Goal: Transaction & Acquisition: Purchase product/service

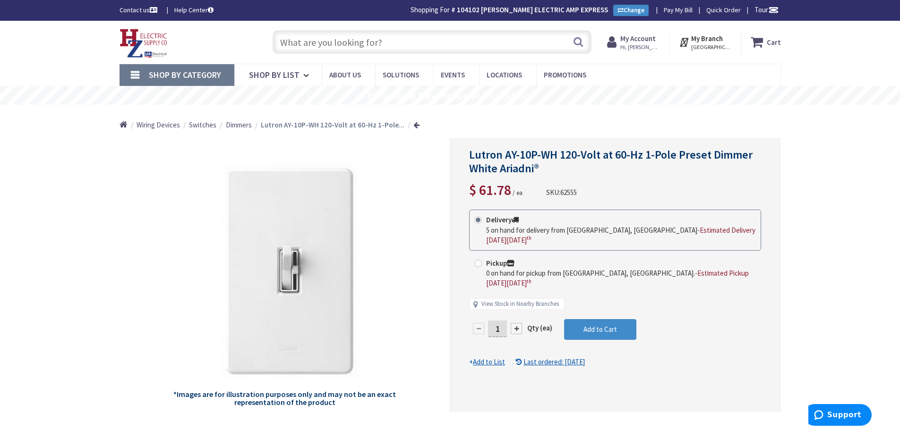
click at [442, 34] on input "text" at bounding box center [432, 42] width 319 height 24
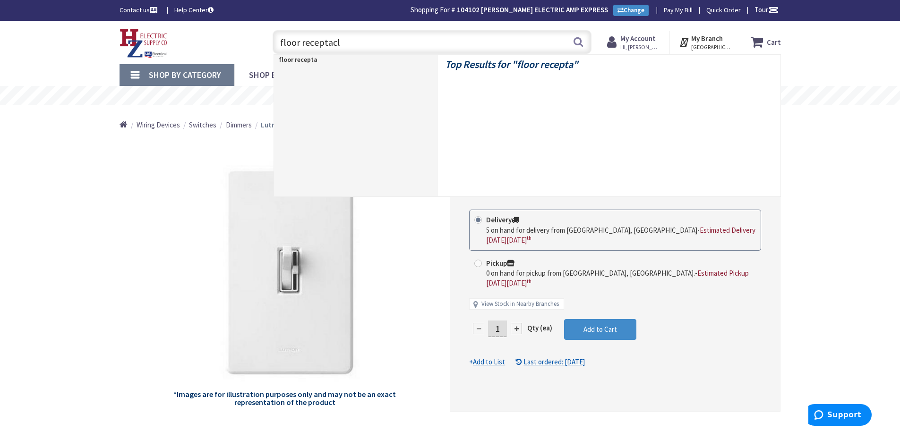
type input "floor receptacle"
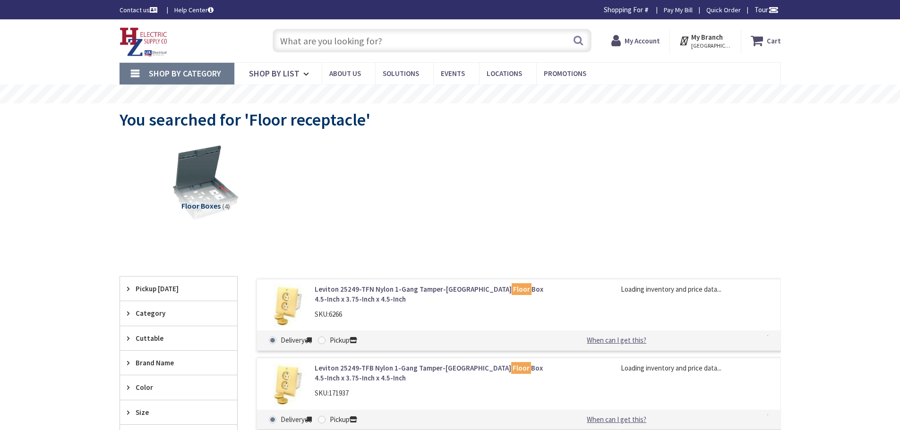
type input "Piper Farm, [STREET_ADDRESS]"
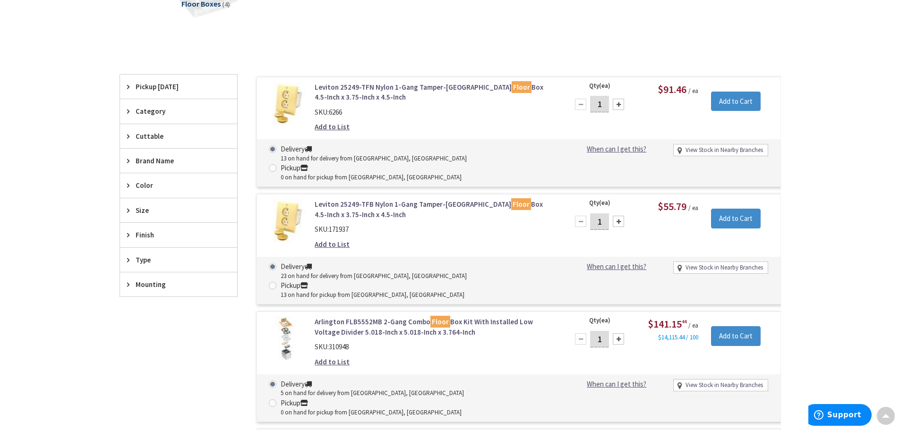
scroll to position [190, 0]
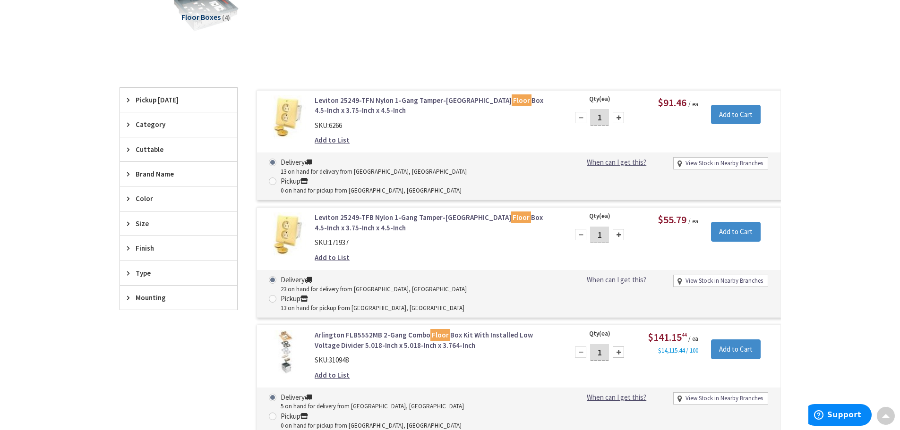
click at [367, 103] on link "Leviton 25249-TFN Nylon 1-Gang Tamper-Resistant Floor Box 4.5-Inch x 3.75-Inch …" at bounding box center [435, 105] width 240 height 20
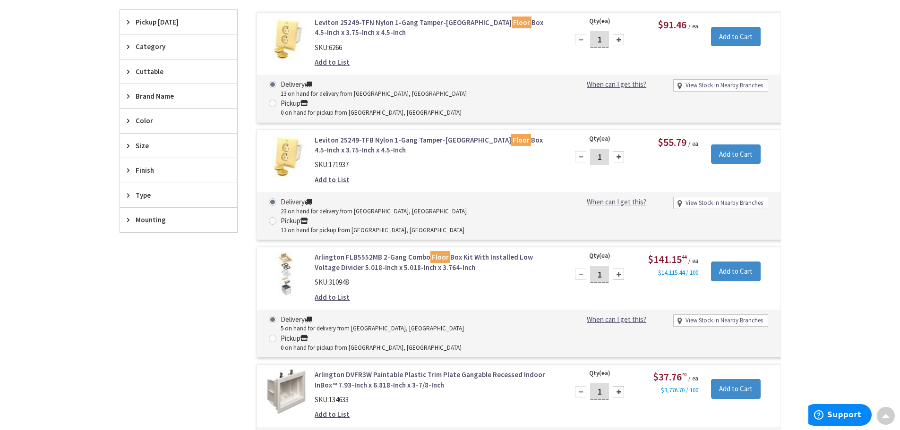
click at [355, 135] on link "Leviton 25249-TFB Nylon 1-Gang Tamper-Resistant Floor Box 4.5-Inch x 3.75-Inch …" at bounding box center [435, 145] width 240 height 20
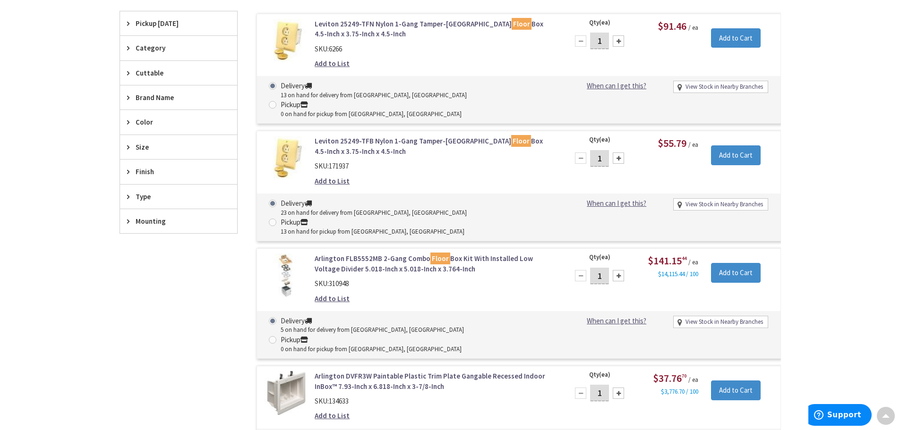
scroll to position [268, 0]
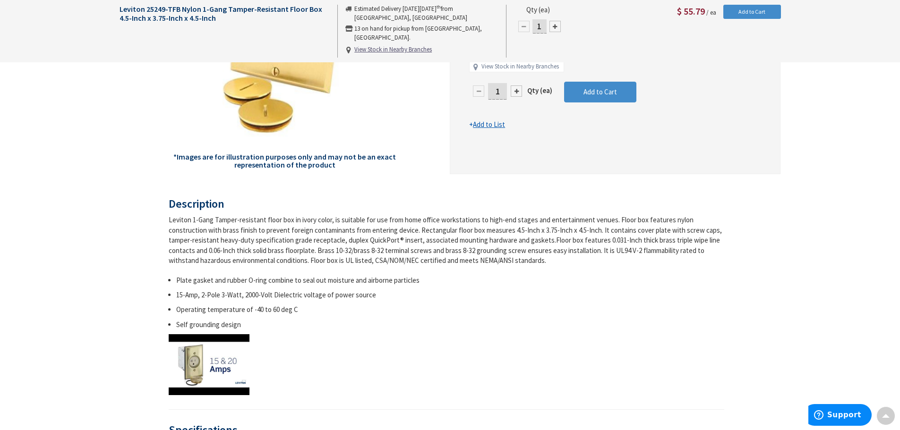
scroll to position [238, 0]
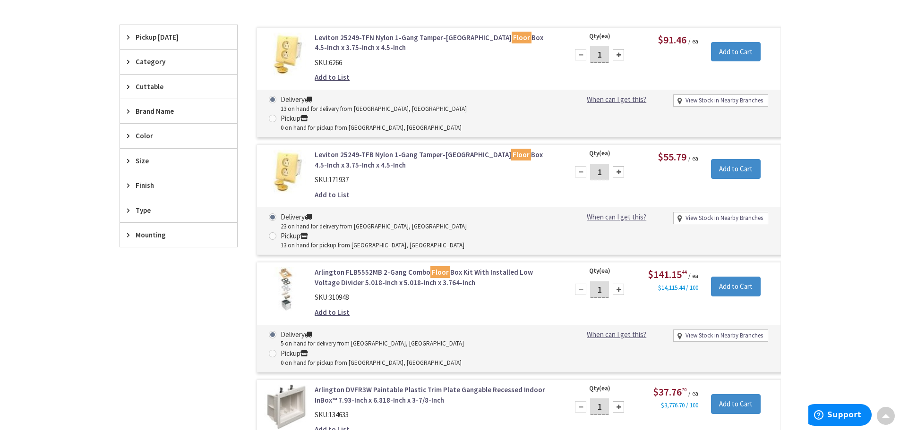
scroll to position [266, 0]
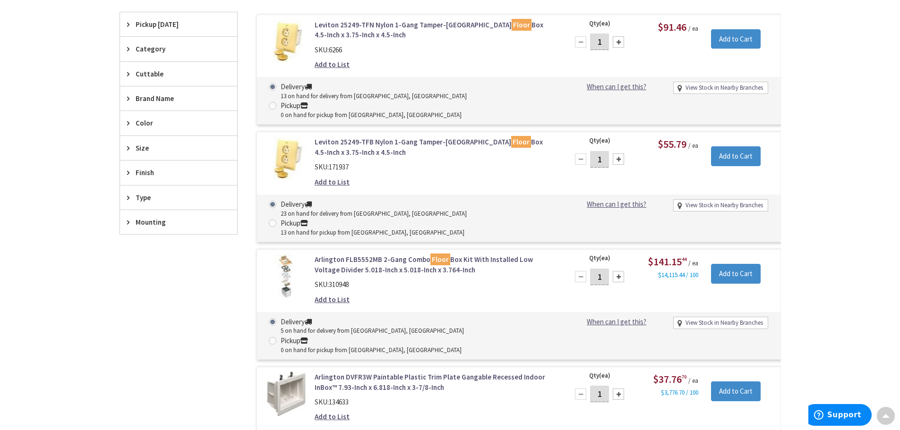
click at [363, 255] on link "Arlington FLB5552MB 2-Gang Combo Floor Box Kit With Installed Low Voltage Divid…" at bounding box center [435, 265] width 240 height 20
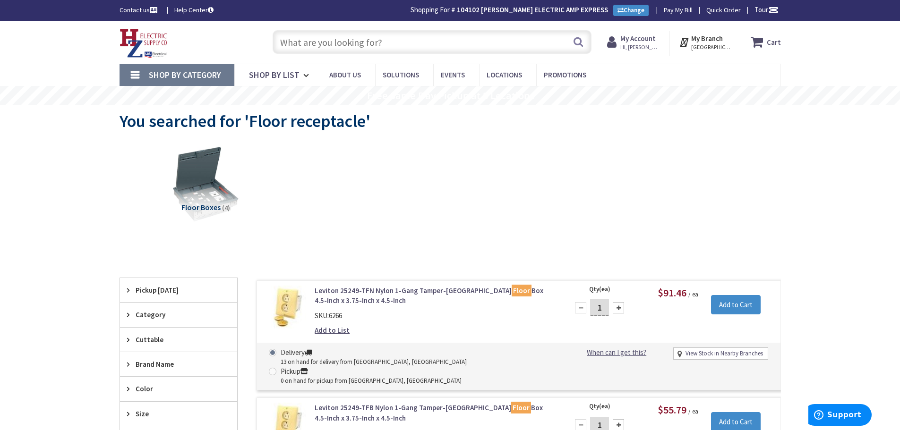
click at [467, 49] on input "text" at bounding box center [432, 42] width 319 height 24
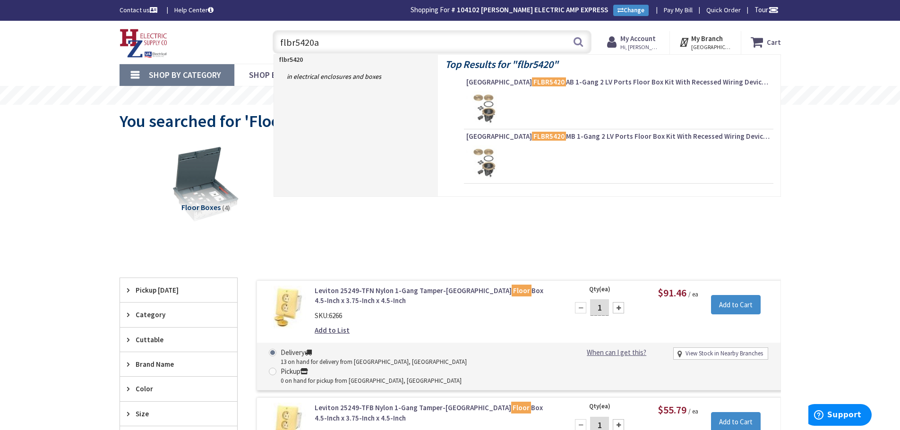
type input "flbr5420ab"
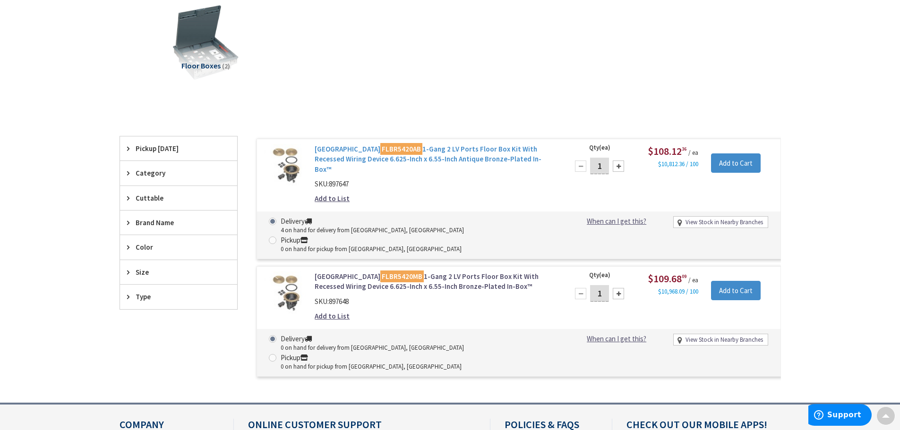
scroll to position [143, 0]
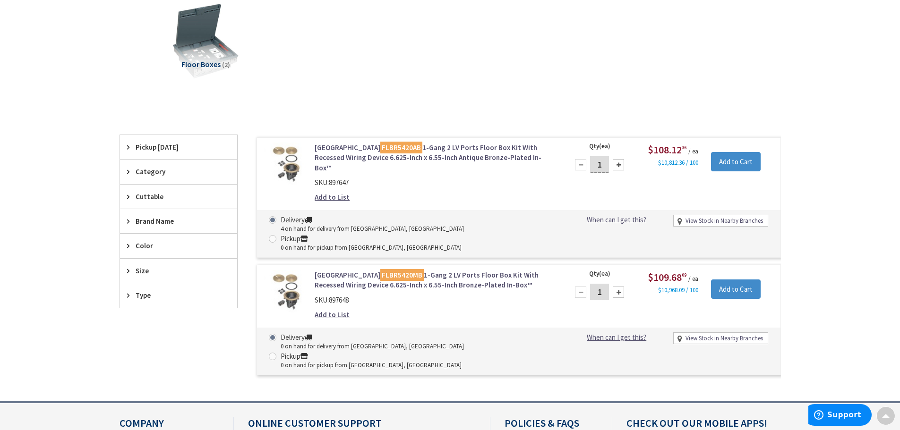
click at [416, 152] on link "Arlington FLBR5420AB 1-Gang 2 LV Ports Floor Box Kit With Recessed Wiring Devic…" at bounding box center [435, 158] width 240 height 30
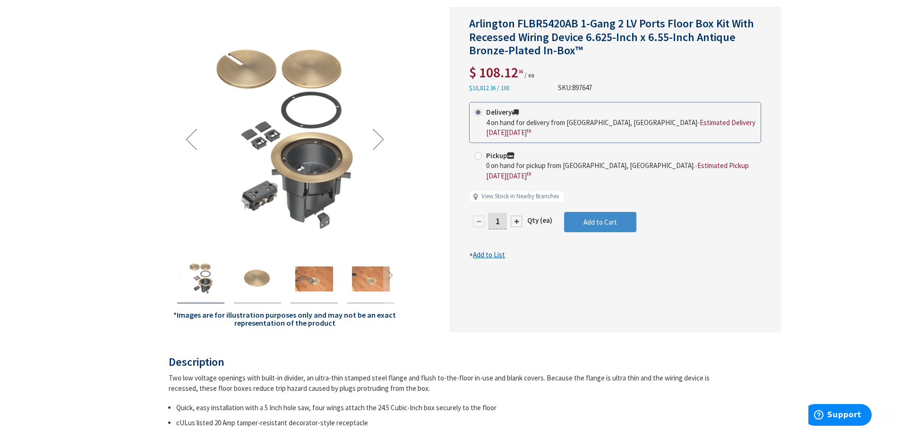
scroll to position [142, 0]
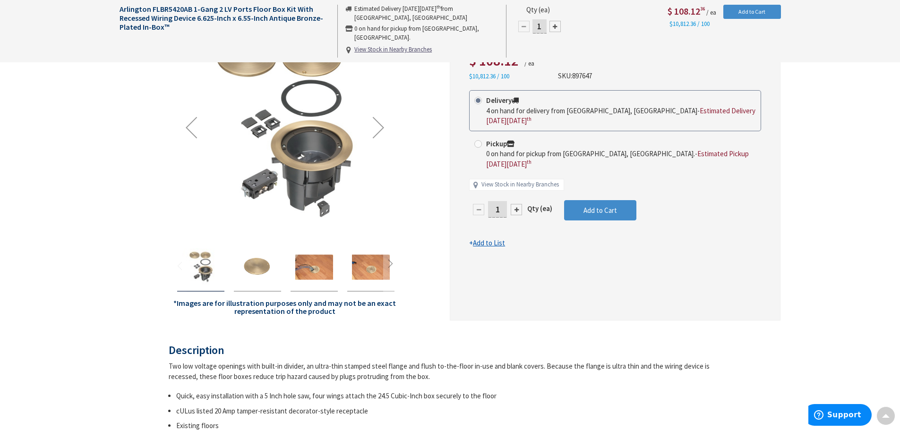
click at [302, 270] on img "Arlington FLBR5420AB 1-Gang 2 LV Ports Floor Box Kit With Recessed Wiring Devic…" at bounding box center [314, 268] width 38 height 38
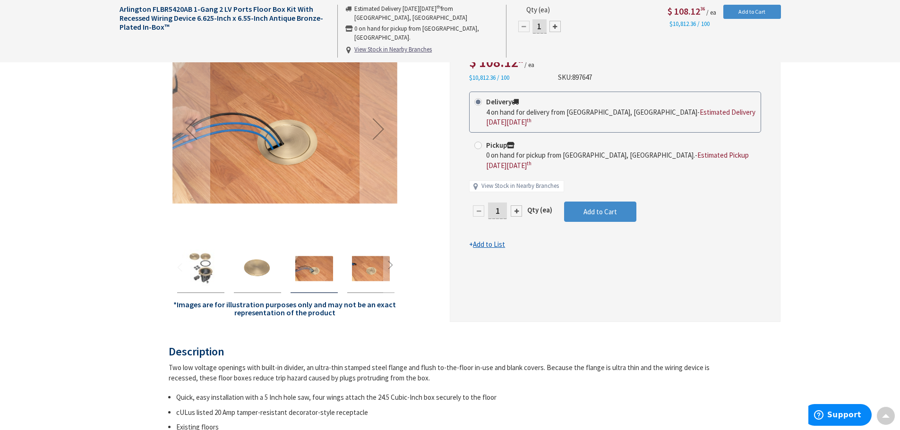
scroll to position [143, 0]
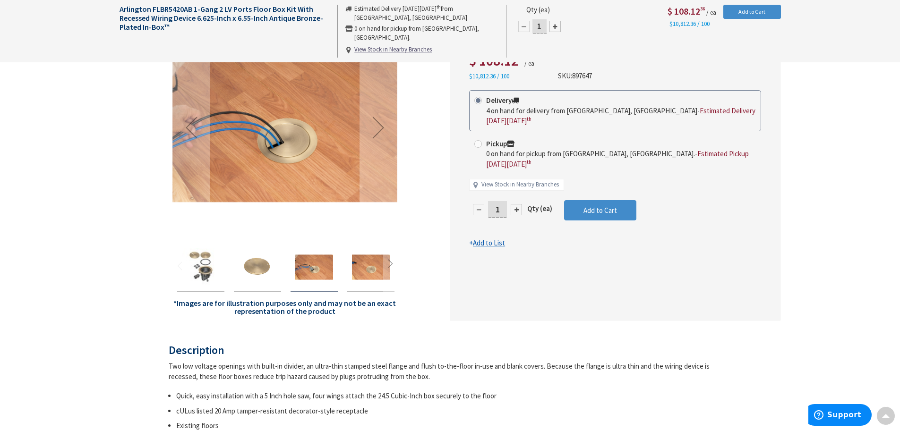
click at [358, 264] on img "Arlington FLBR5420AB 1-Gang 2 LV Ports Floor Box Kit With Recessed Wiring Devic…" at bounding box center [371, 268] width 38 height 38
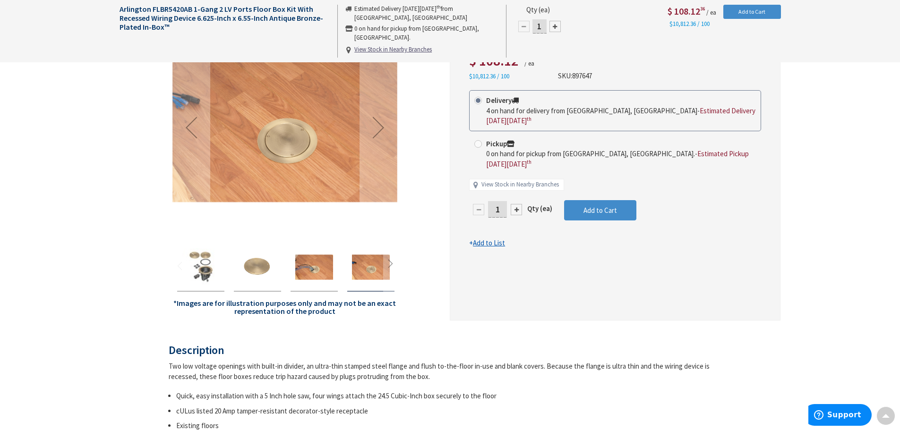
click at [323, 269] on img "Arlington FLBR5420AB 1-Gang 2 LV Ports Floor Box Kit With Recessed Wiring Devic…" at bounding box center [314, 268] width 38 height 38
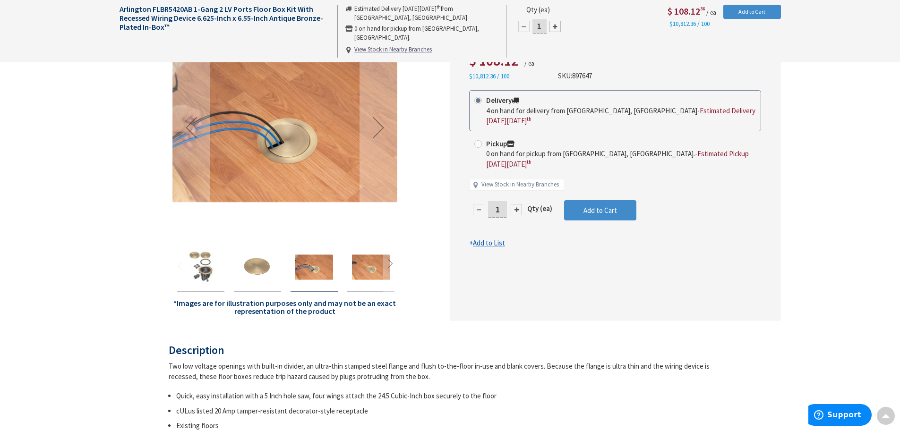
click at [267, 274] on img "Arlington FLBR5420AB 1-Gang 2 LV Ports Floor Box Kit With Recessed Wiring Devic…" at bounding box center [258, 268] width 38 height 38
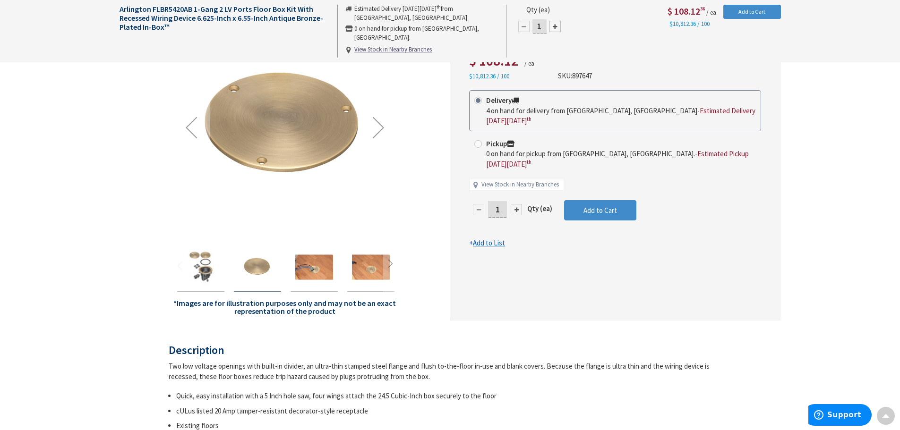
click at [210, 270] on img "Arlington FLBR5420AB 1-Gang 2 LV Ports Floor Box Kit With Recessed Wiring Devic…" at bounding box center [201, 268] width 38 height 38
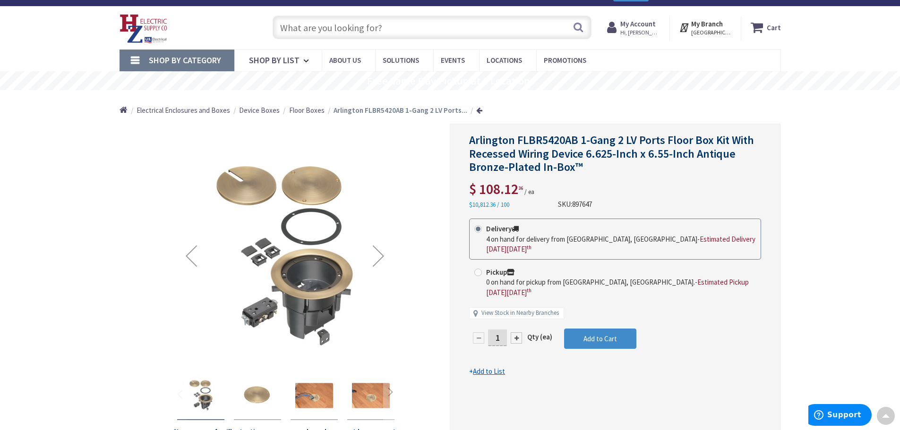
scroll to position [0, 0]
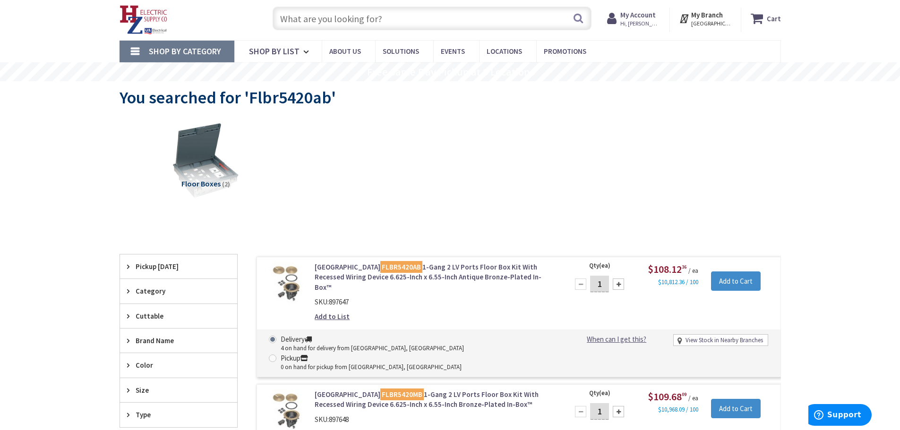
scroll to position [49, 0]
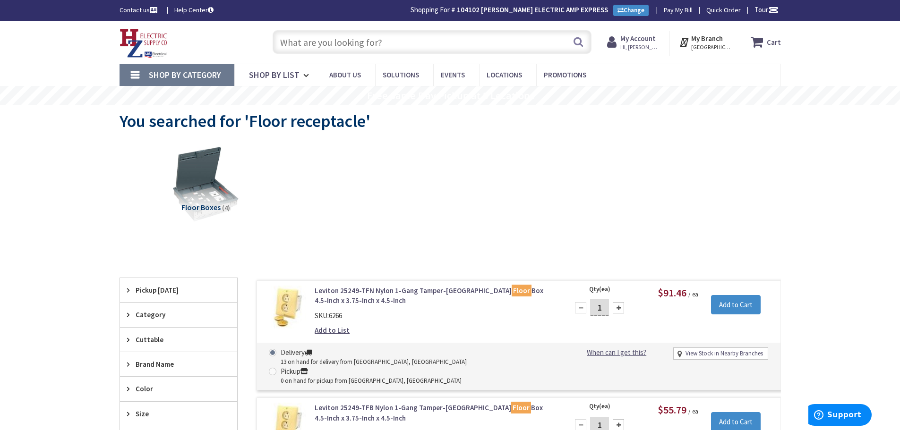
click at [344, 46] on input "text" at bounding box center [432, 42] width 319 height 24
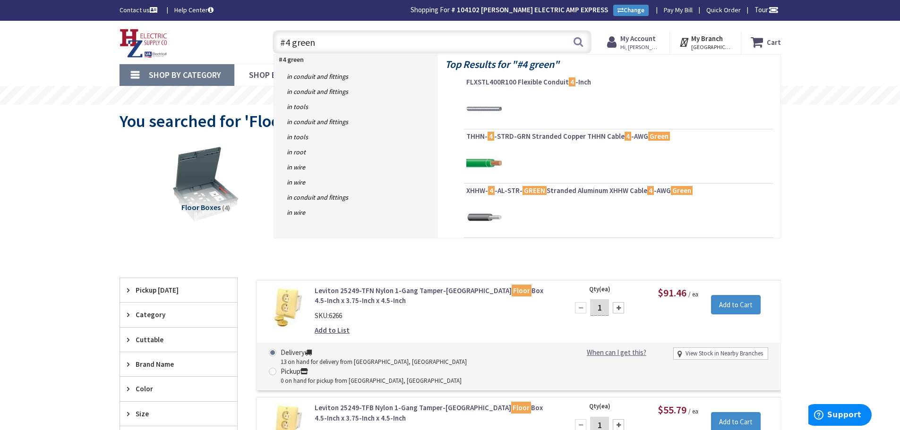
type input "#4 green"
click at [548, 150] on div at bounding box center [618, 163] width 305 height 35
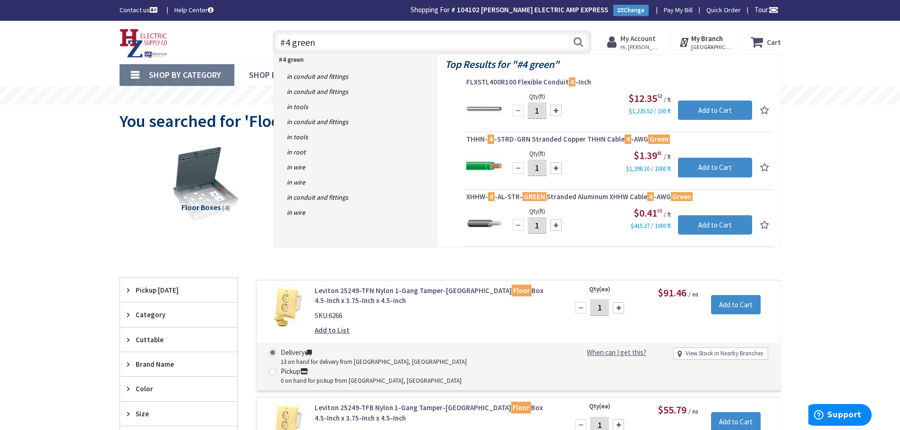
click at [553, 142] on span "THHN- 4 -STRD-GRN Stranded Copper THHN Cable 4 -AWG Green" at bounding box center [618, 139] width 305 height 9
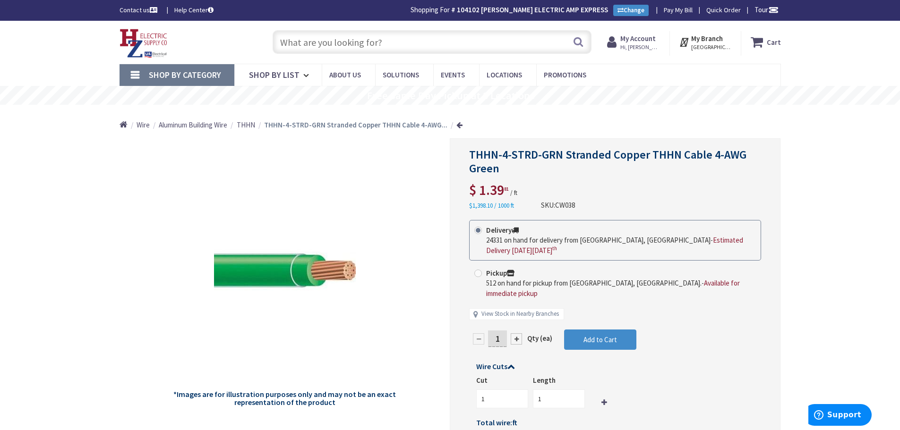
click at [502, 333] on input "1" at bounding box center [497, 339] width 19 height 17
type input "50"
click at [590, 333] on form "This product is Discontinued Delivery 24331 on hand for delivery from Middletow…" at bounding box center [615, 331] width 292 height 223
type input "50"
click at [611, 335] on span "Add to Cart" at bounding box center [600, 339] width 34 height 9
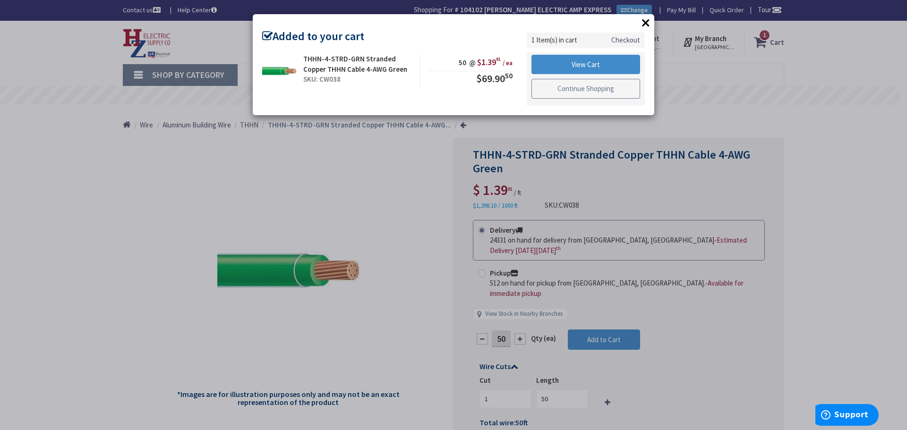
click at [590, 88] on link "Continue Shopping" at bounding box center [585, 89] width 109 height 20
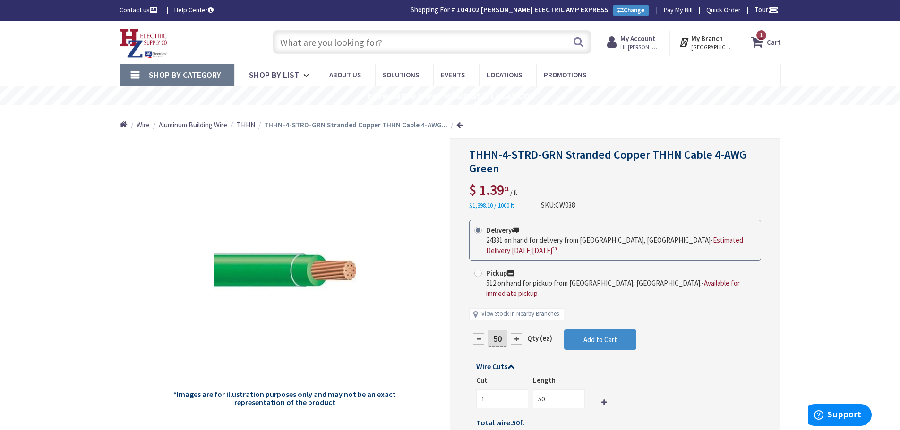
click at [366, 43] on input "text" at bounding box center [432, 42] width 319 height 24
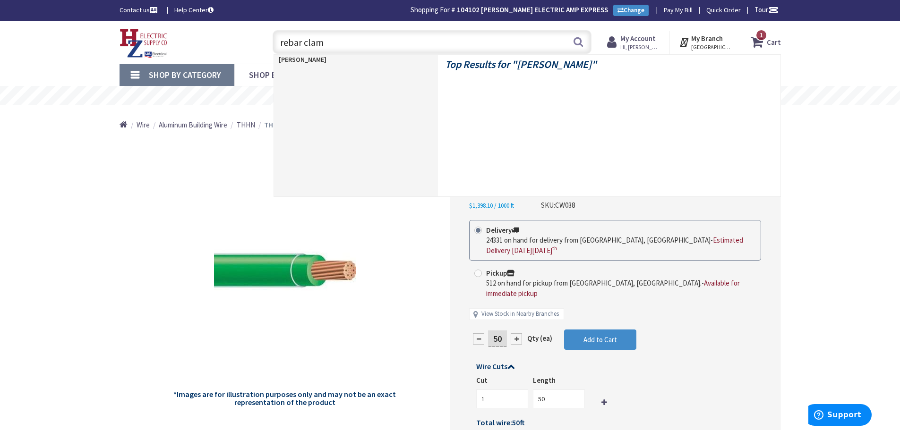
type input "rebar clamp"
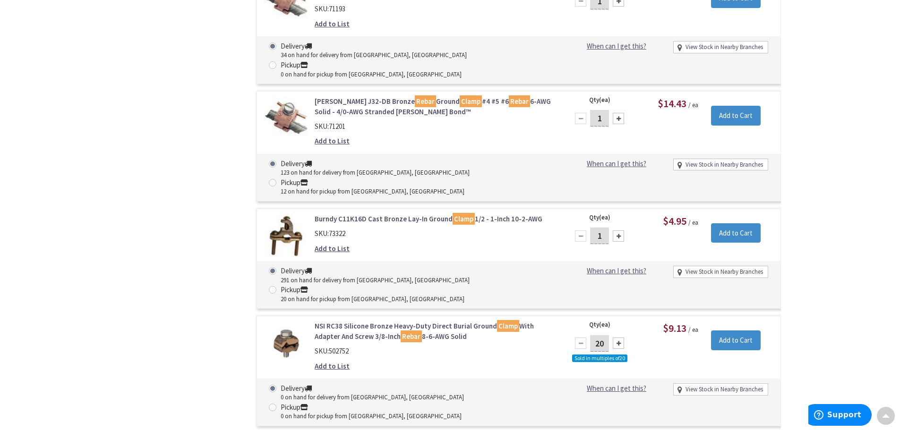
scroll to position [567, 0]
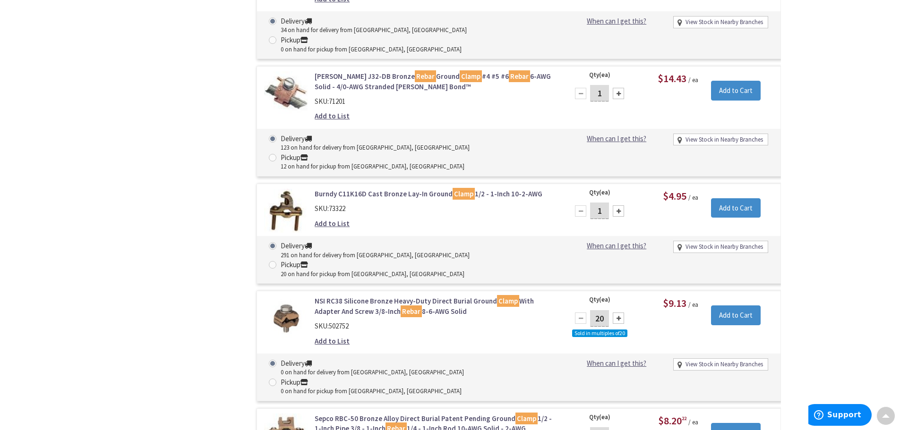
click at [391, 189] on link "Burndy C11K16D Cast Bronze Lay-In Ground Clamp 1/2 - 1-Inch 10-2-AWG" at bounding box center [435, 194] width 240 height 10
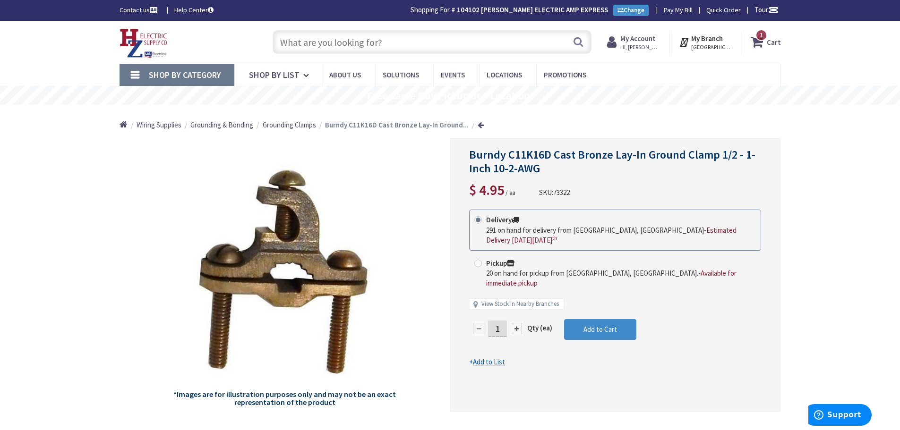
click at [516, 323] on div at bounding box center [516, 328] width 11 height 11
type input "2"
click at [600, 325] on span "Add to Cart" at bounding box center [600, 329] width 34 height 9
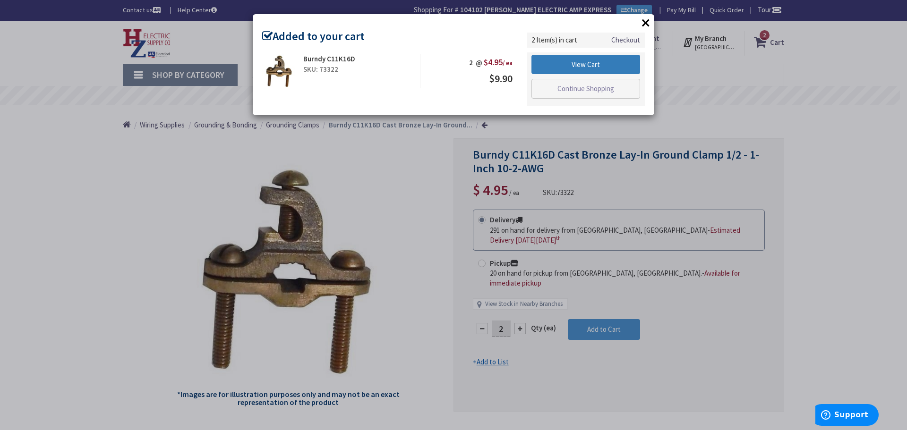
click at [598, 68] on link "View Cart" at bounding box center [585, 65] width 109 height 20
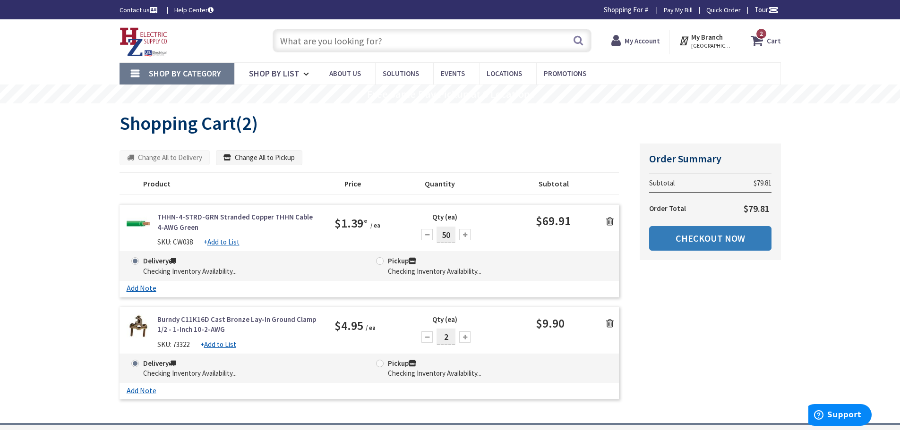
click at [702, 237] on link "Checkout Now" at bounding box center [710, 238] width 122 height 25
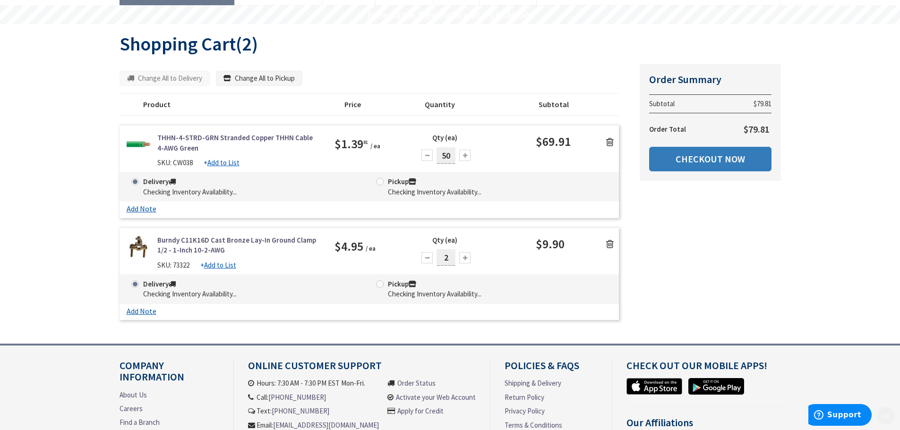
scroll to position [94, 0]
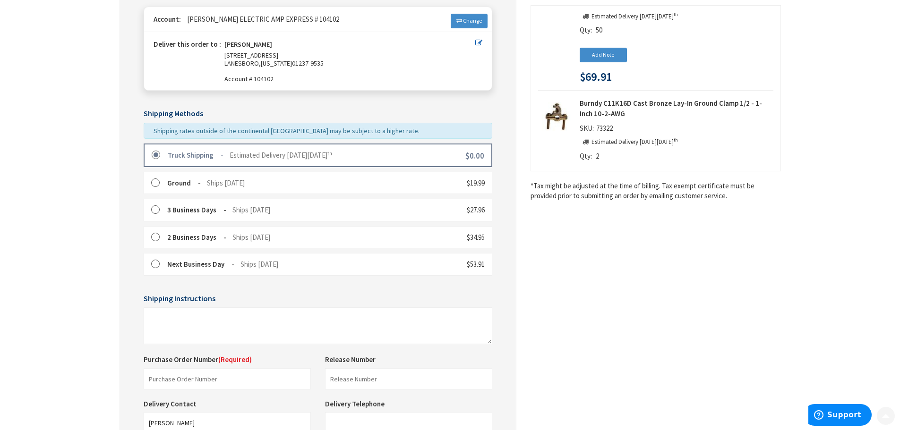
scroll to position [142, 0]
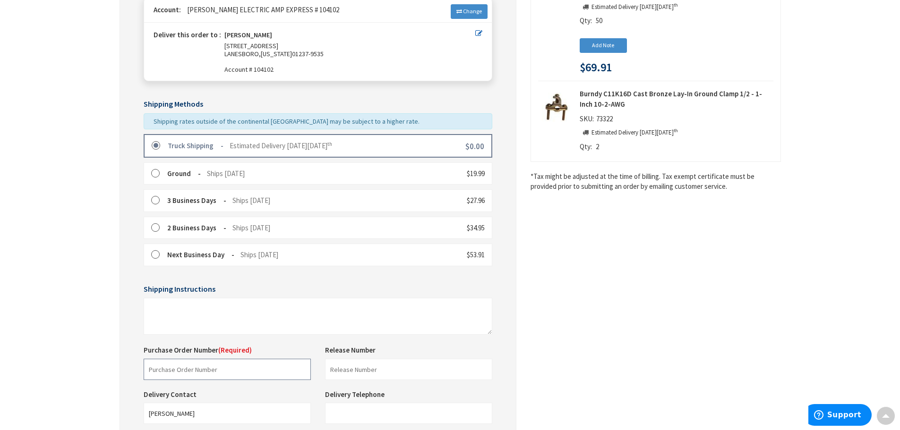
click at [247, 371] on input "text" at bounding box center [227, 369] width 167 height 21
click at [222, 376] on input "text" at bounding box center [227, 369] width 167 height 21
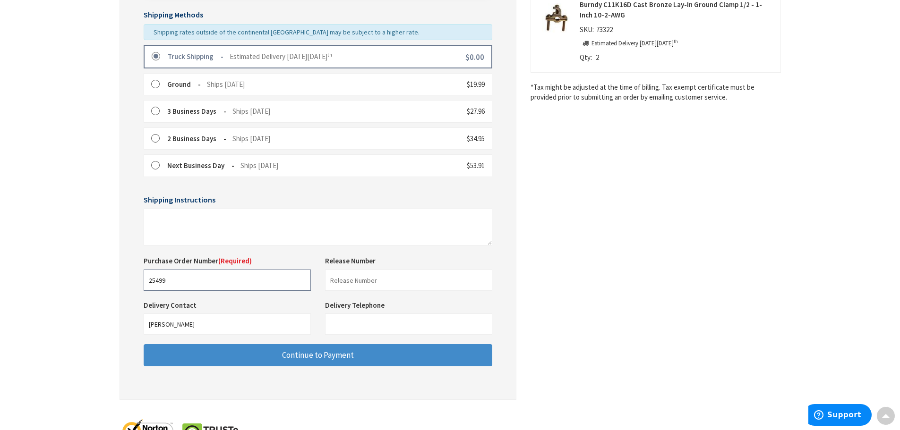
scroll to position [236, 0]
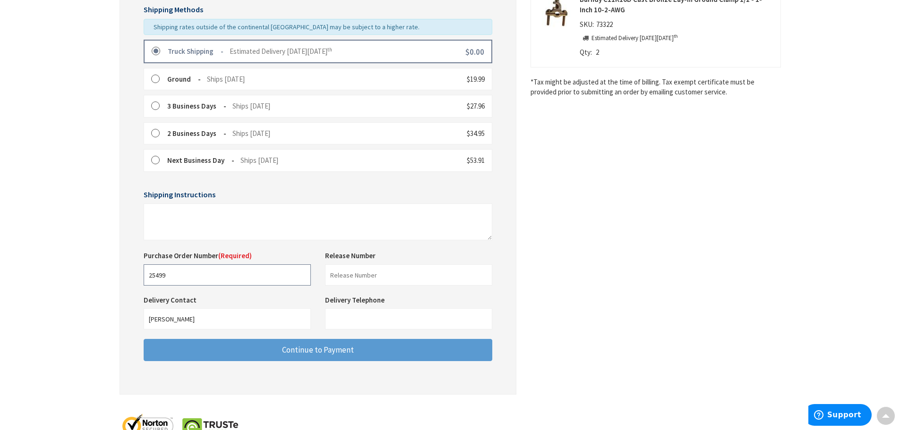
type input "25499"
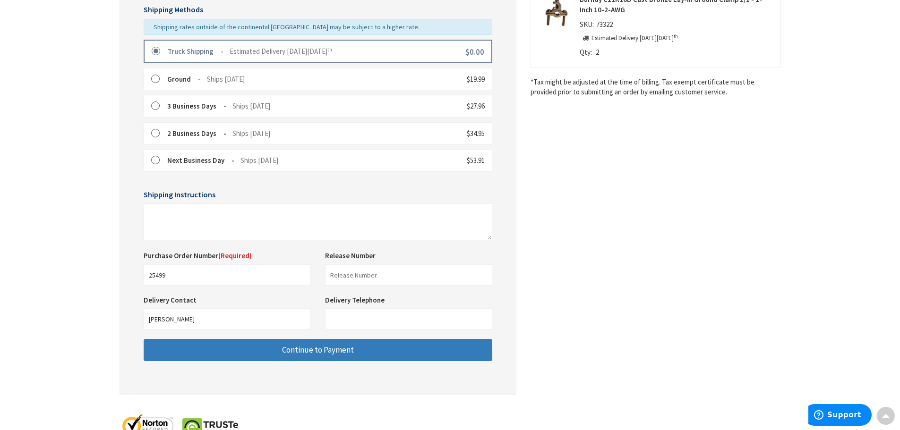
click at [326, 345] on span "Continue to Payment" at bounding box center [318, 350] width 72 height 10
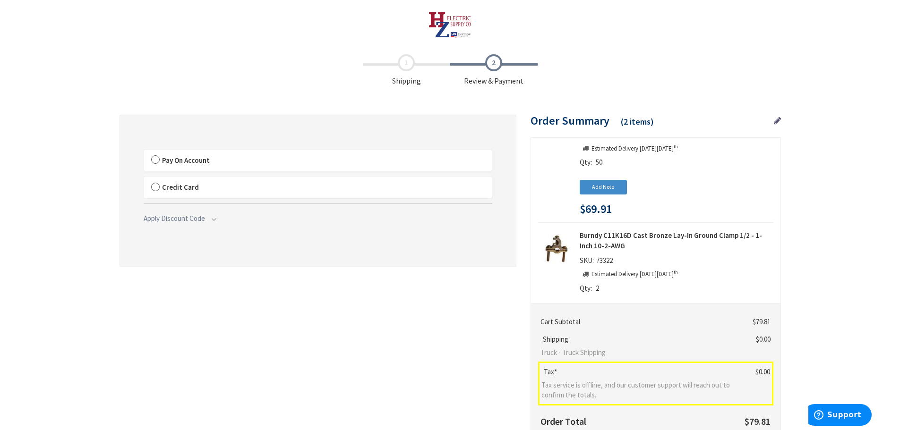
click at [160, 162] on label "Pay On Account" at bounding box center [318, 161] width 348 height 22
click at [158, 160] on label "Pay On Account" at bounding box center [318, 161] width 348 height 22
click at [144, 152] on input "Pay On Account" at bounding box center [144, 152] width 0 height 0
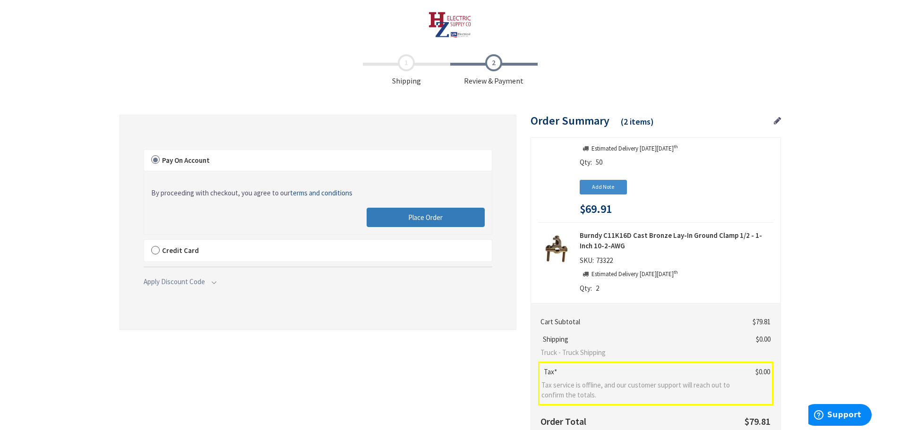
click at [416, 216] on span "Place Order" at bounding box center [425, 217] width 34 height 9
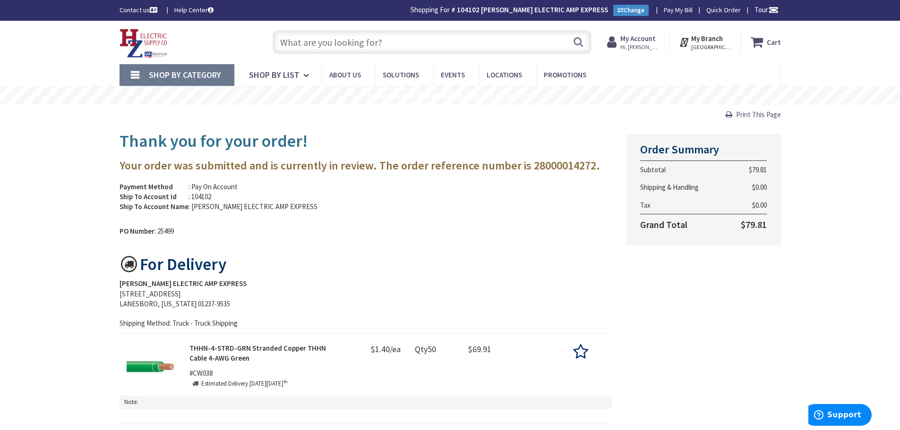
click at [152, 37] on img at bounding box center [144, 43] width 48 height 29
